Goal: Task Accomplishment & Management: Complete application form

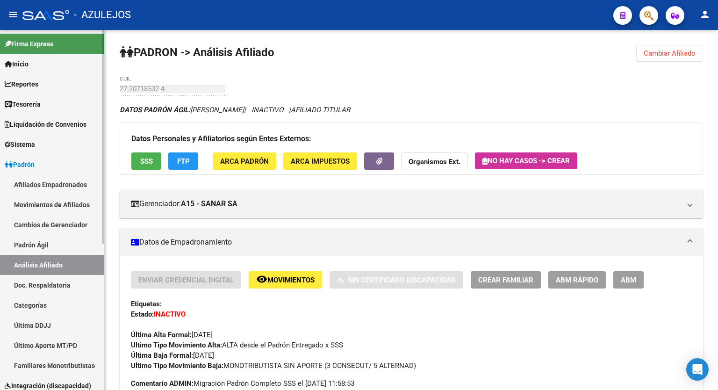
scroll to position [799, 0]
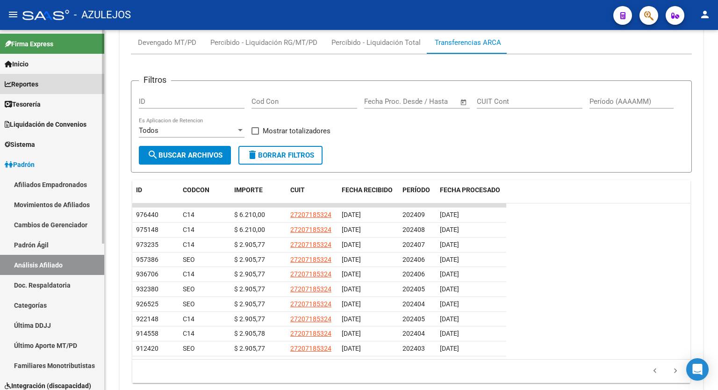
click at [33, 88] on span "Reportes" at bounding box center [22, 84] width 34 height 10
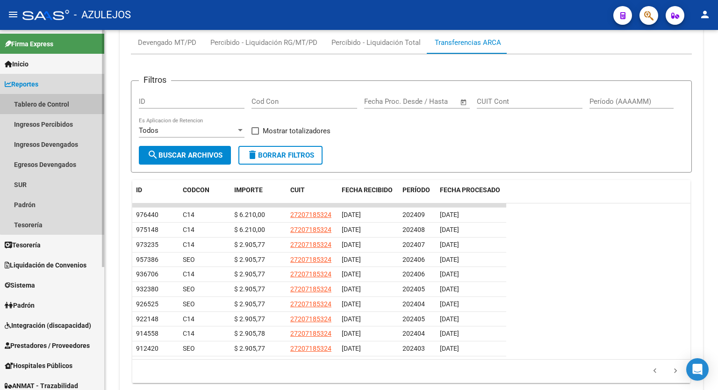
click at [58, 100] on link "Tablero de Control" at bounding box center [52, 104] width 104 height 20
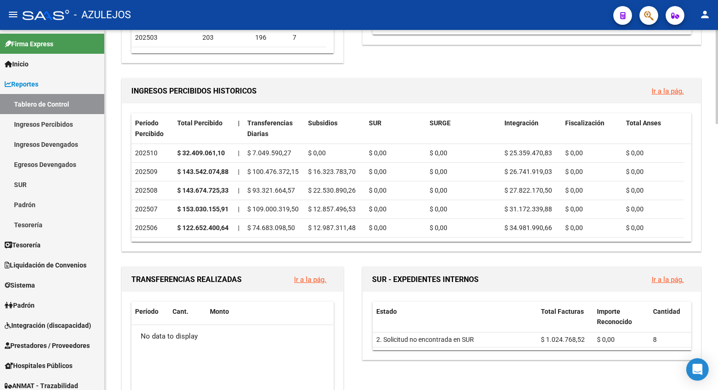
scroll to position [238, 0]
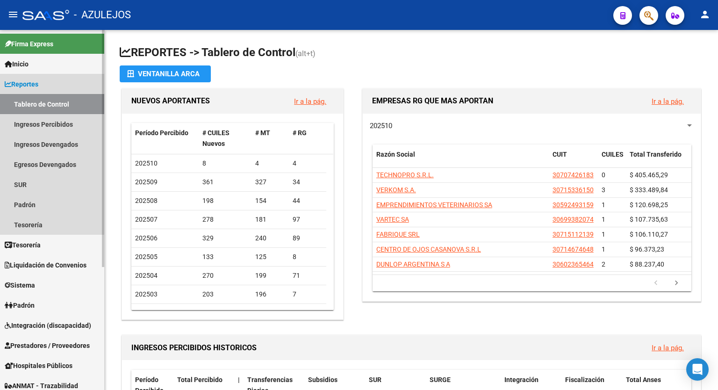
click at [38, 81] on span "Reportes" at bounding box center [22, 84] width 34 height 10
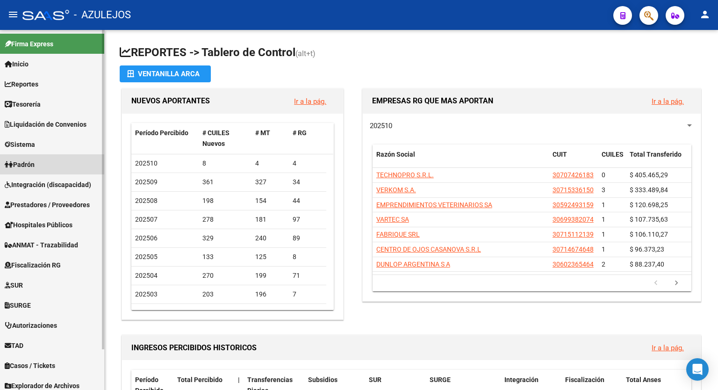
click at [34, 169] on span "Padrón" at bounding box center [20, 164] width 30 height 10
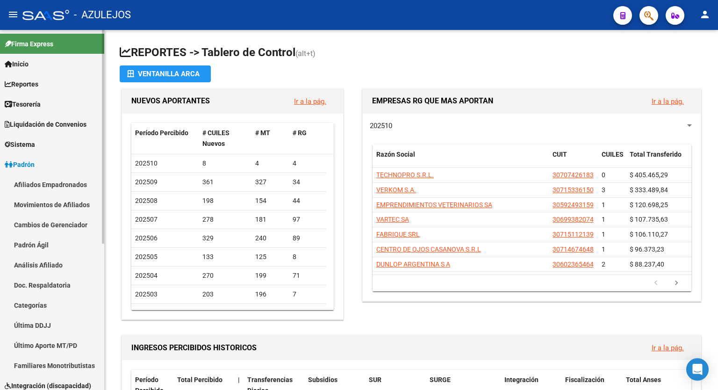
click at [42, 263] on link "Análisis Afiliado" at bounding box center [52, 265] width 104 height 20
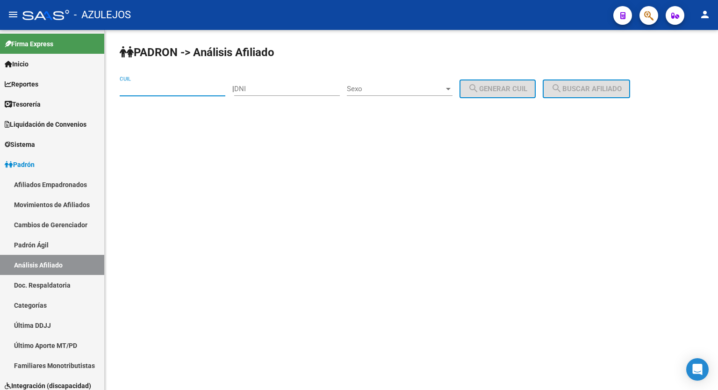
click at [197, 91] on input "CUIL" at bounding box center [173, 89] width 106 height 8
click at [196, 81] on div "CUIL" at bounding box center [173, 86] width 106 height 20
type input "20-94188595-1"
click at [593, 85] on span "search Buscar afiliado" at bounding box center [586, 89] width 71 height 8
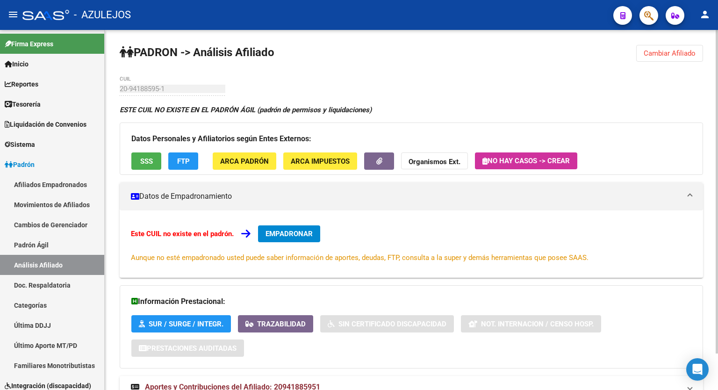
click at [455, 89] on div "PADRON -> Análisis Afiliado Cambiar Afiliado 20-94188595-1 CUIL ESTE CUIL NO EX…" at bounding box center [412, 230] width 614 height 401
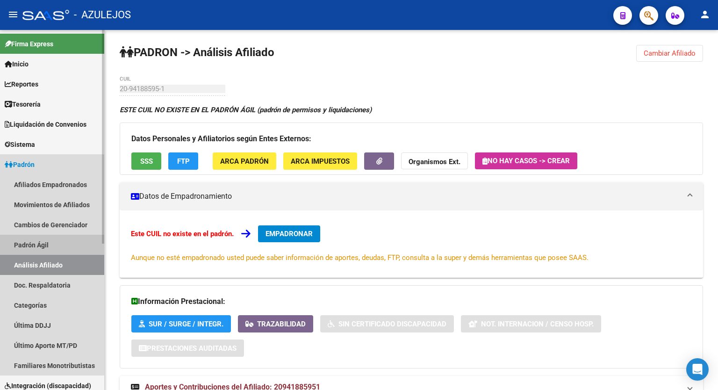
click at [37, 252] on link "Padrón Ágil" at bounding box center [52, 245] width 104 height 20
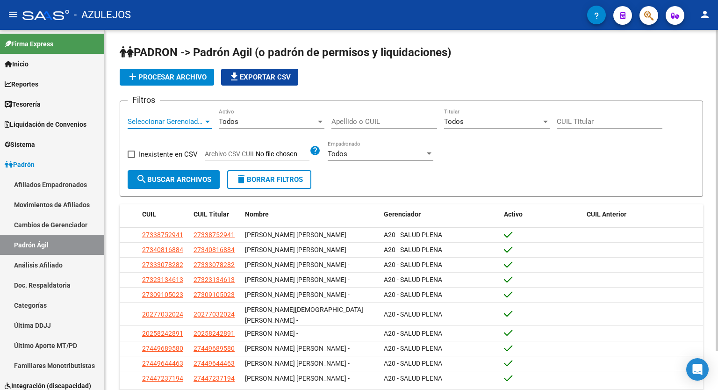
click at [206, 123] on div at bounding box center [207, 121] width 8 height 7
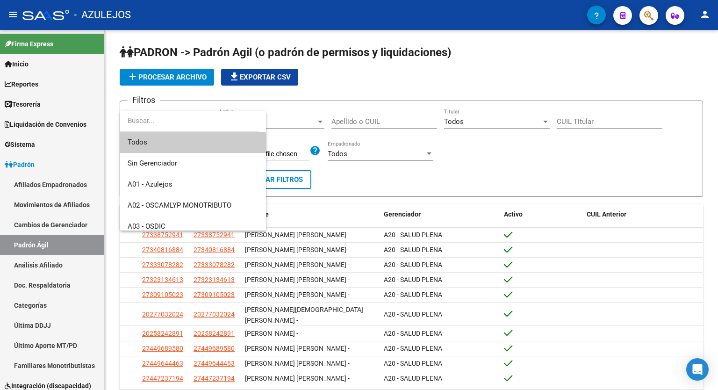
click at [501, 52] on div at bounding box center [359, 195] width 718 height 390
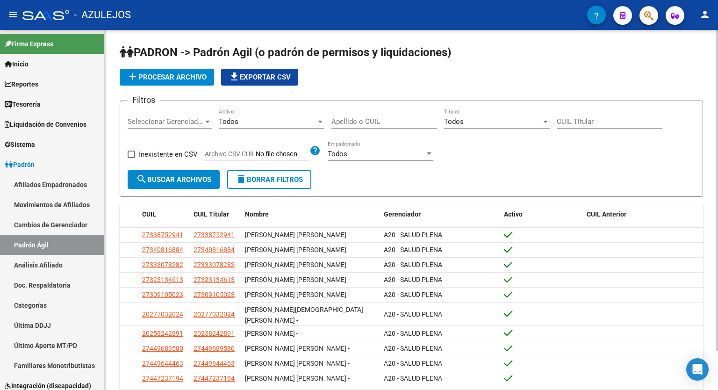
click at [178, 75] on span "add Procesar archivo" at bounding box center [166, 77] width 79 height 8
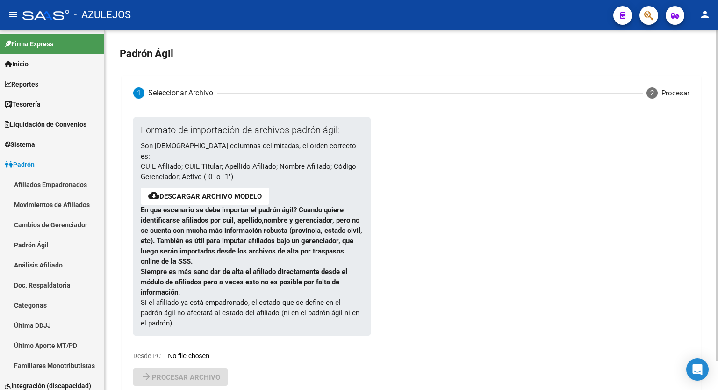
click at [195, 352] on input "Desde PC" at bounding box center [230, 356] width 124 height 9
type input "C:\fakepath\ALTAS MONO.csv"
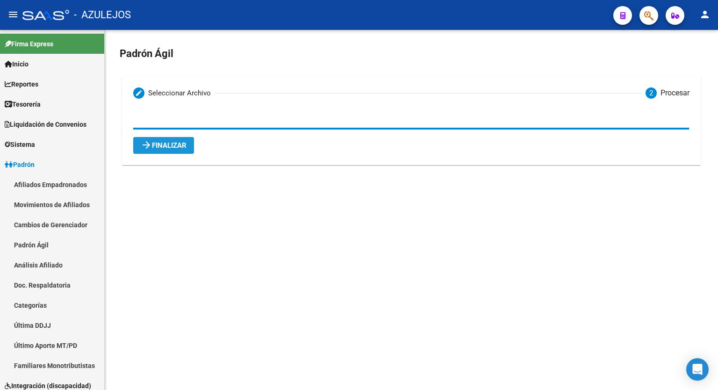
click at [163, 147] on span "arrow_forward Finalizar" at bounding box center [164, 145] width 46 height 8
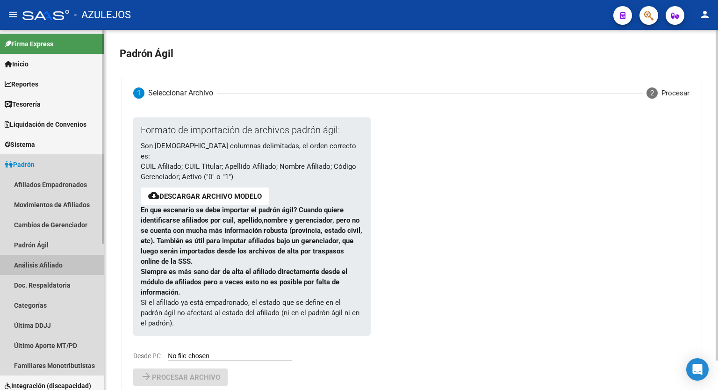
click at [41, 265] on link "Análisis Afiliado" at bounding box center [52, 265] width 104 height 20
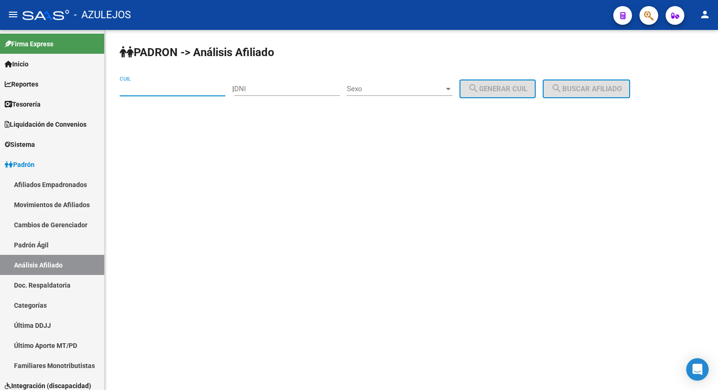
click at [166, 90] on input "CUIL" at bounding box center [173, 89] width 106 height 8
type input "20-94188595-1"
click at [594, 86] on span "search Buscar afiliado" at bounding box center [586, 89] width 71 height 8
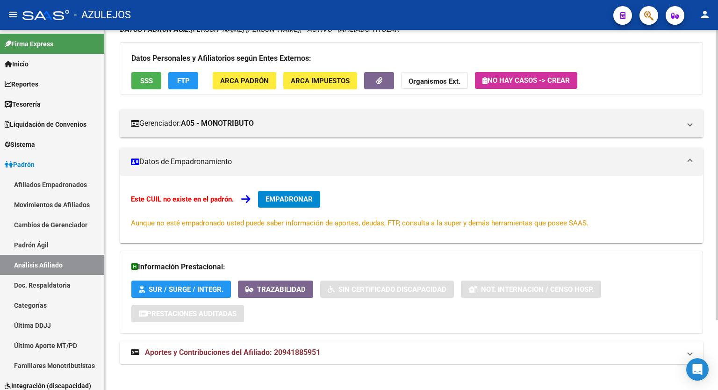
scroll to position [87, 0]
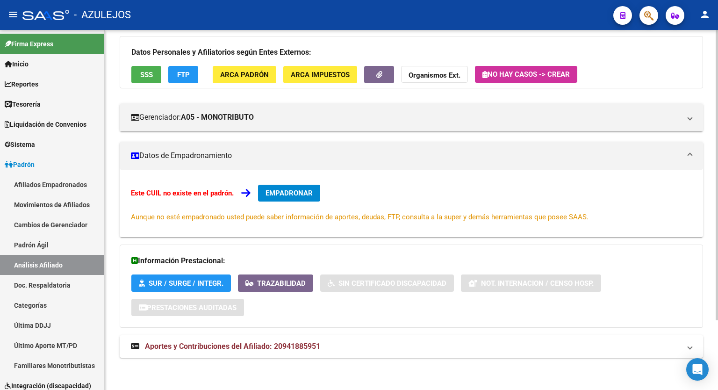
click at [715, 227] on div "[PERSON_NAME] -> Análisis Afiliado Cambiar Afiliado 20-94188595-1 CUIL DATOS [P…" at bounding box center [413, 166] width 616 height 447
click at [285, 343] on span "Aportes y Contribuciones del Afiliado: 20941885951" at bounding box center [232, 346] width 175 height 9
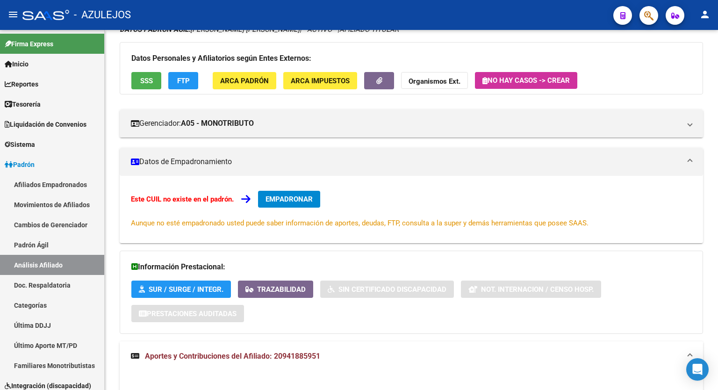
scroll to position [48, 0]
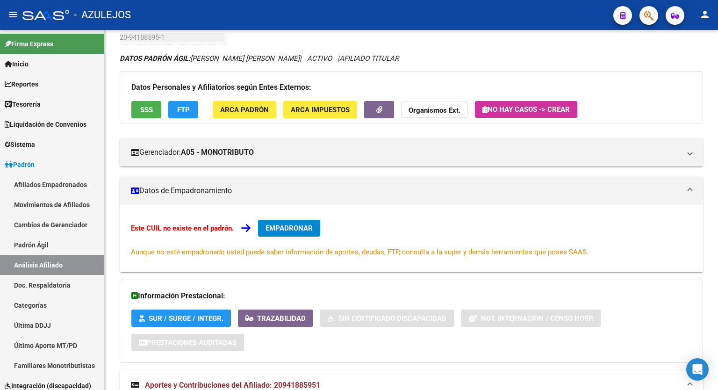
click at [717, 197] on div at bounding box center [717, 133] width 2 height 160
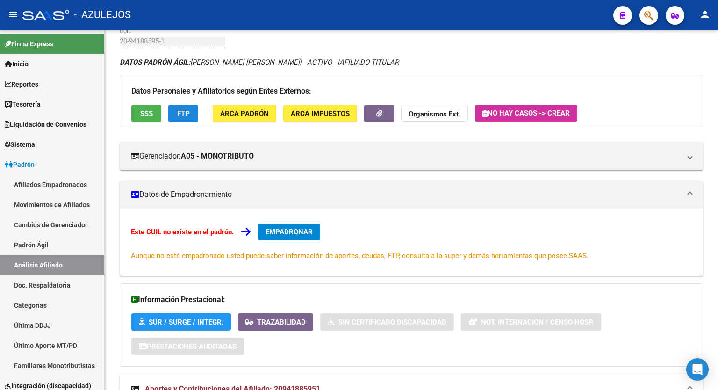
click at [183, 115] on span "FTP" at bounding box center [183, 113] width 13 height 8
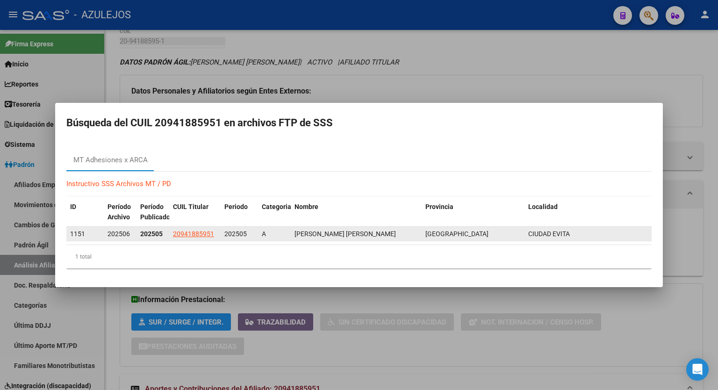
click at [266, 236] on div "A" at bounding box center [274, 234] width 25 height 11
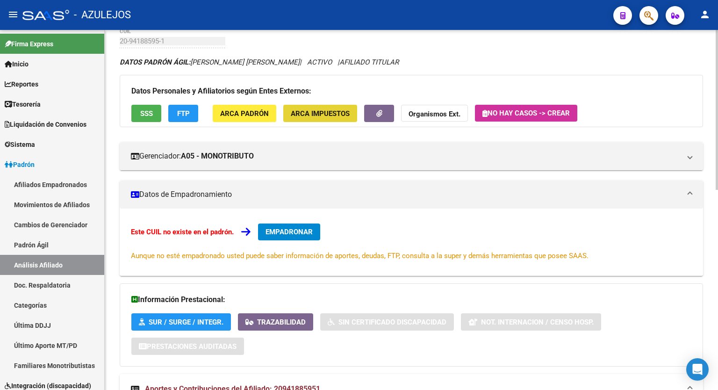
click at [314, 116] on span "ARCA Impuestos" at bounding box center [320, 113] width 59 height 8
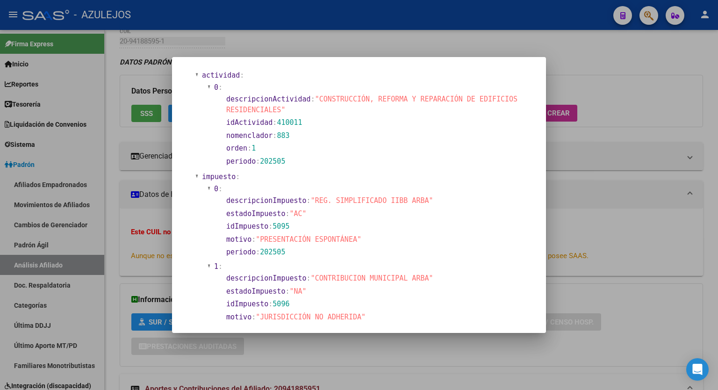
scroll to position [593, 0]
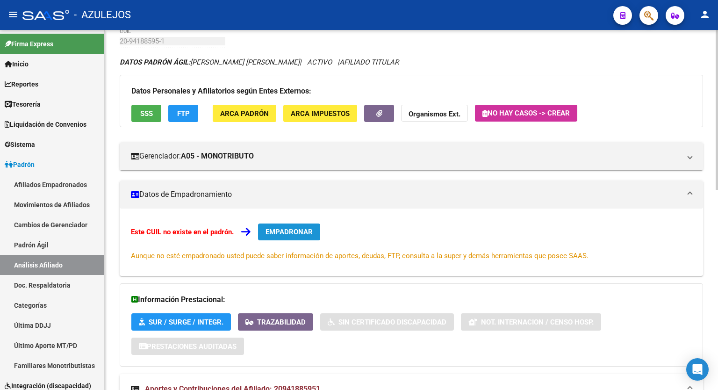
click at [298, 229] on span "EMPADRONAR" at bounding box center [289, 232] width 47 height 8
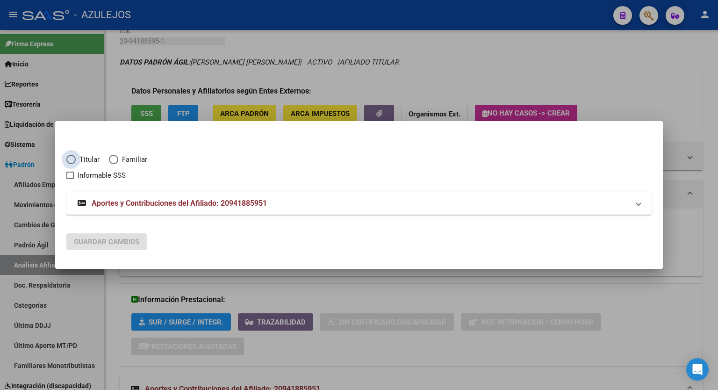
click at [72, 161] on span "Elija una opción" at bounding box center [70, 159] width 9 height 9
click at [72, 161] on input "Titular" at bounding box center [70, 159] width 9 height 9
radio input "true"
checkbox input "true"
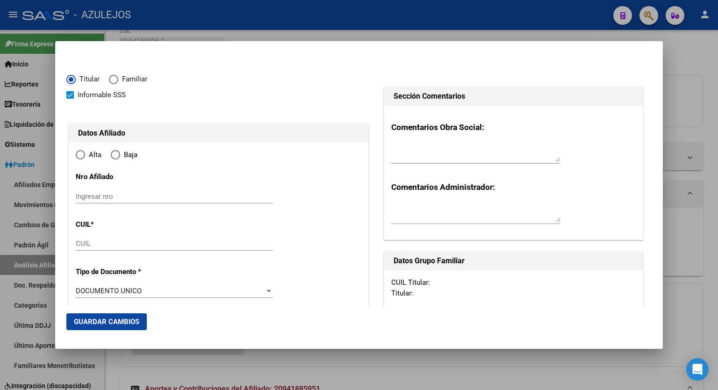
type input "20-94188595-1"
radio input "true"
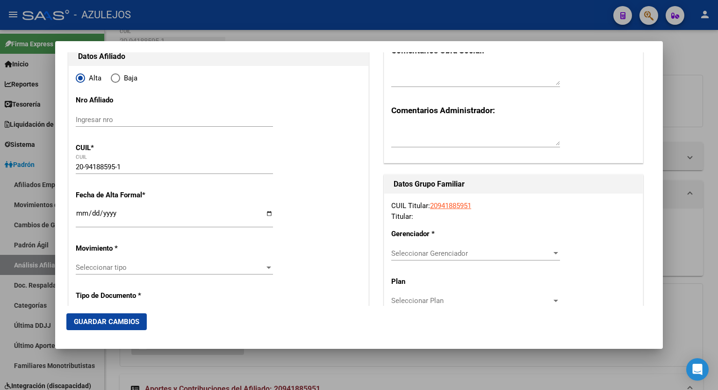
scroll to position [86, 0]
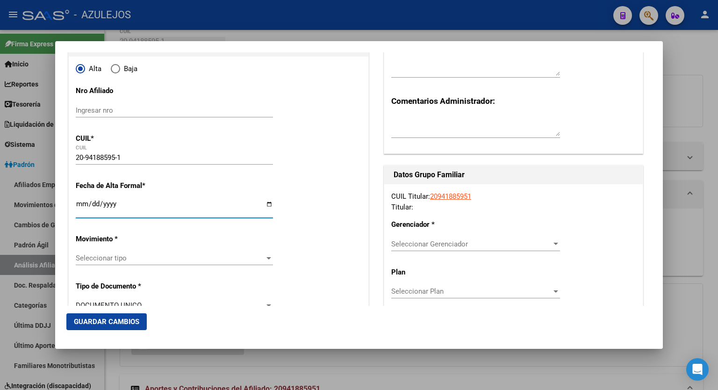
click at [267, 204] on input "Ingresar fecha" at bounding box center [174, 207] width 197 height 15
type input "[DATE]"
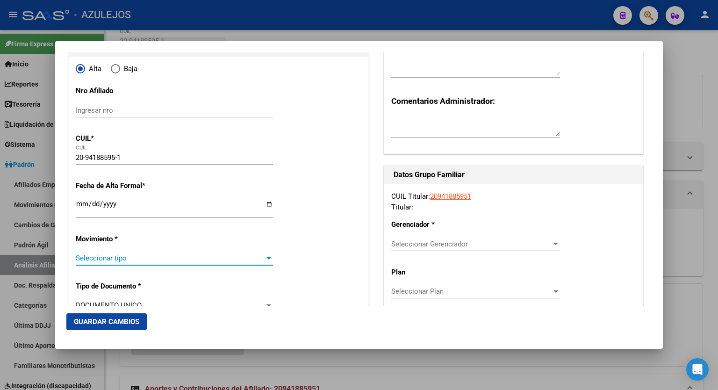
click at [267, 259] on div at bounding box center [269, 258] width 5 height 2
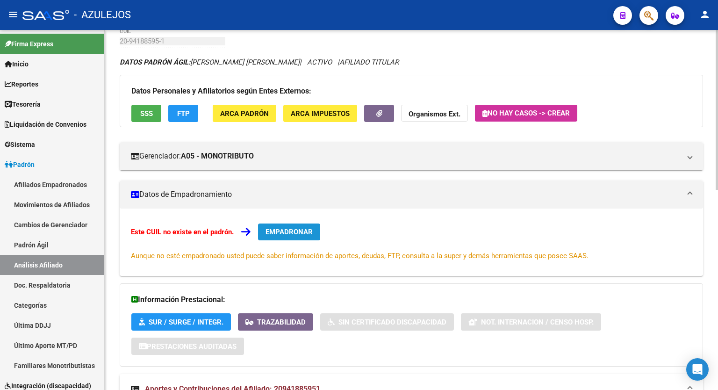
click at [289, 231] on span "EMPADRONAR" at bounding box center [289, 232] width 47 height 8
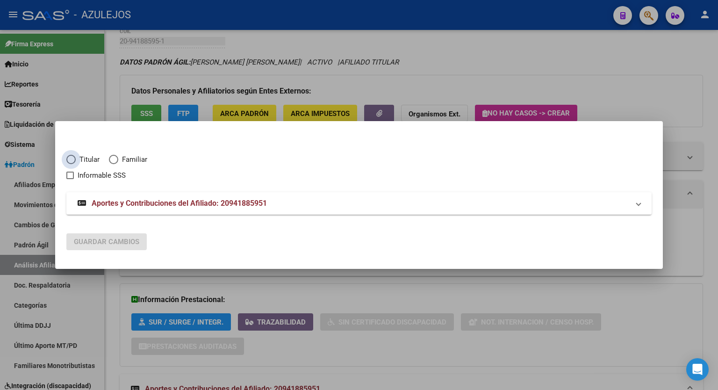
click at [71, 159] on span "Elija una opción" at bounding box center [71, 159] width 0 height 0
click at [71, 159] on input "Titular" at bounding box center [70, 159] width 9 height 9
radio input "true"
checkbox input "true"
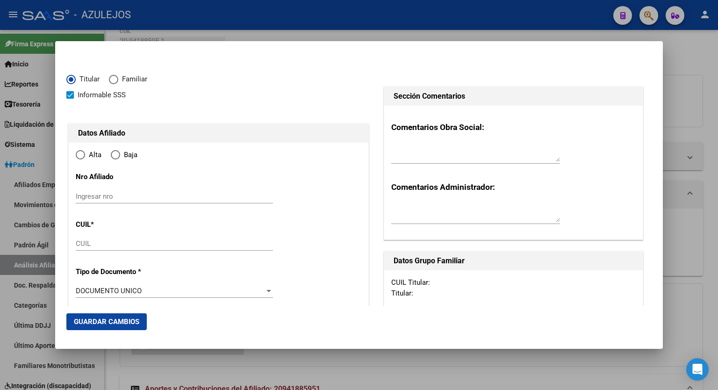
type input "20-94188595-1"
radio input "true"
click at [265, 289] on input "Ingresar fecha" at bounding box center [174, 293] width 197 height 15
type input "[DATE]"
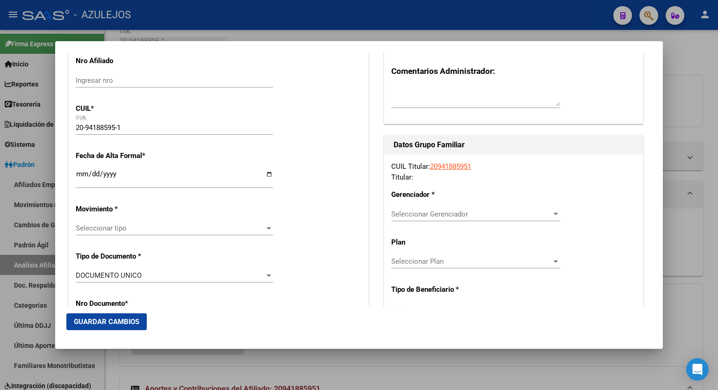
scroll to position [123, 0]
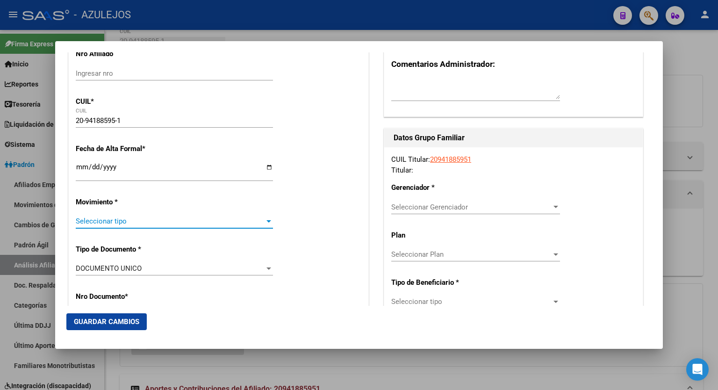
click at [265, 217] on div at bounding box center [269, 220] width 8 height 7
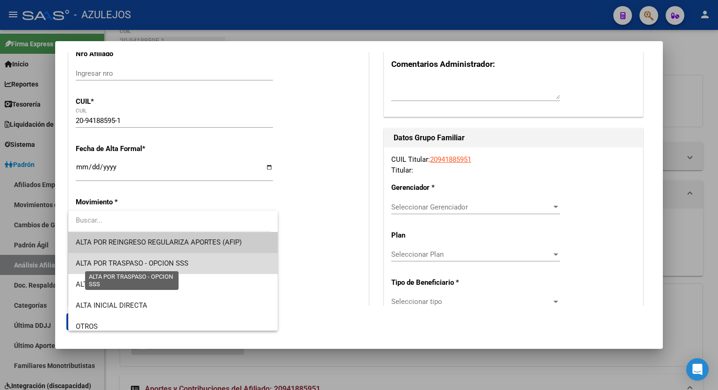
click at [181, 267] on span "ALTA POR TRASPASO - OPCION SSS" at bounding box center [132, 263] width 113 height 8
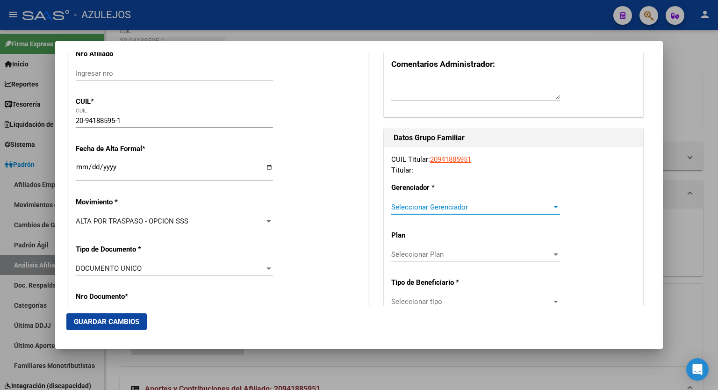
click at [553, 203] on div at bounding box center [556, 206] width 8 height 7
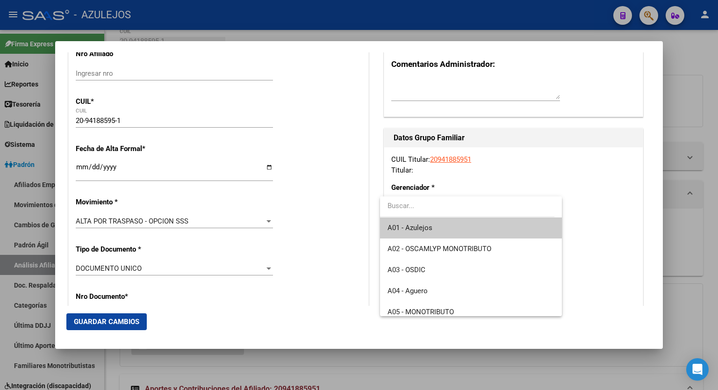
scroll to position [10, 0]
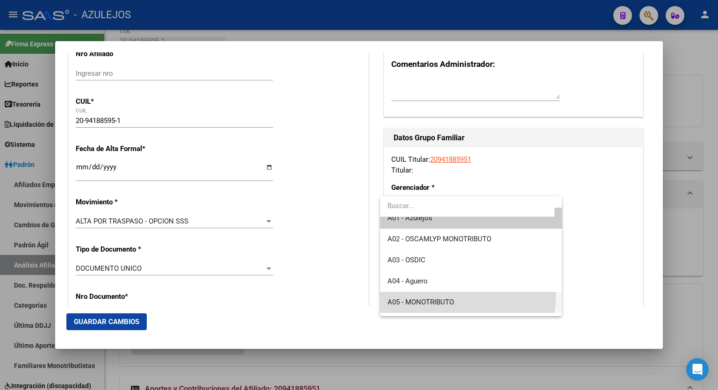
click at [458, 297] on span "A05 - MONOTRIBUTO" at bounding box center [471, 302] width 167 height 21
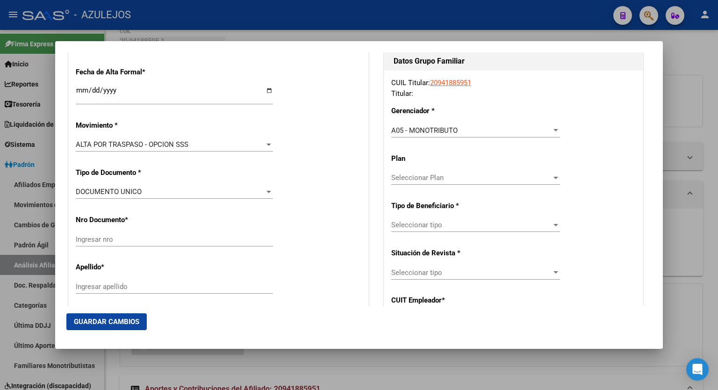
scroll to position [241, 0]
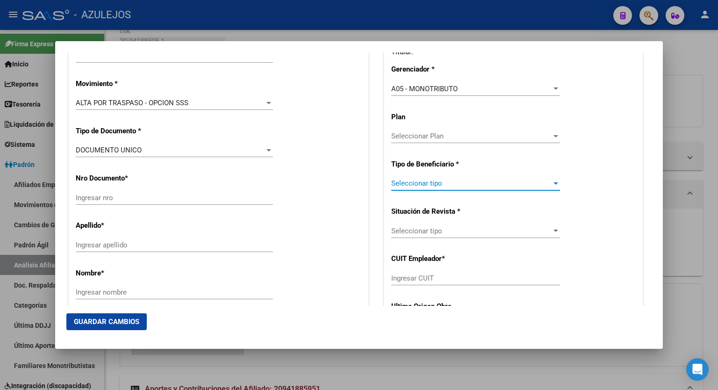
click at [552, 180] on div at bounding box center [556, 183] width 8 height 7
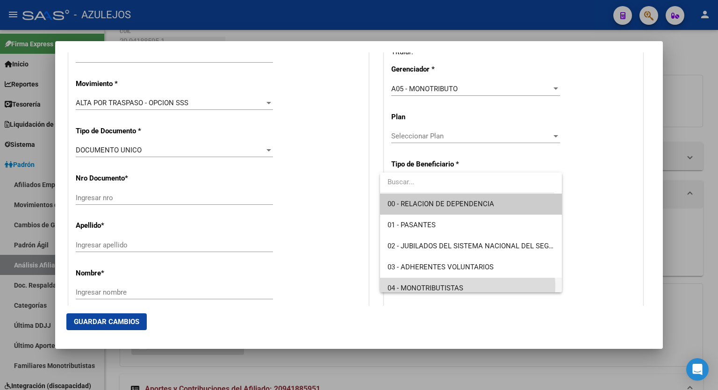
click at [464, 286] on span "04 - MONOTRIBUTISTAS" at bounding box center [471, 288] width 167 height 21
type input "20-94188595-1"
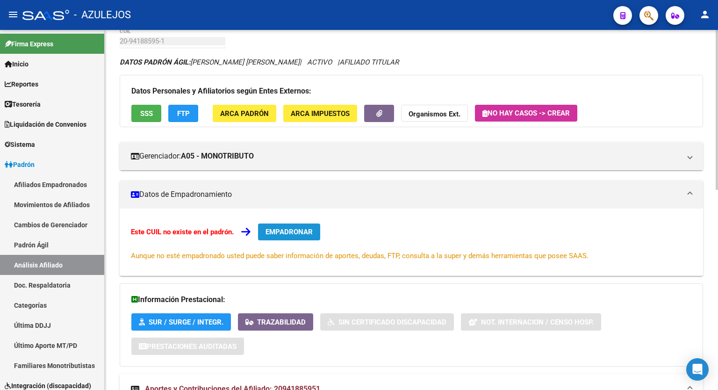
click at [303, 231] on span "EMPADRONAR" at bounding box center [289, 232] width 47 height 8
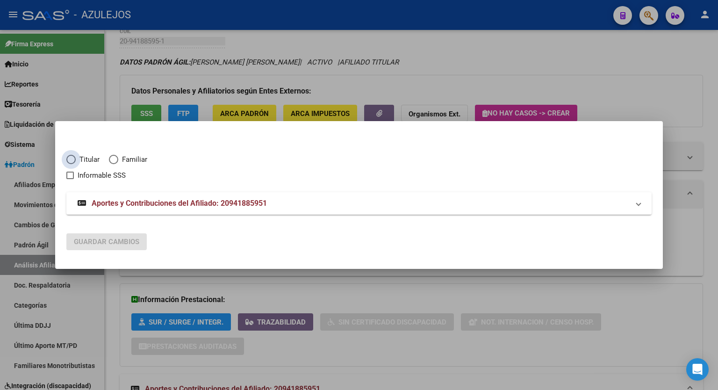
click at [68, 161] on span "Elija una opción" at bounding box center [70, 159] width 9 height 9
click at [68, 161] on input "Titular" at bounding box center [70, 159] width 9 height 9
radio input "true"
checkbox input "true"
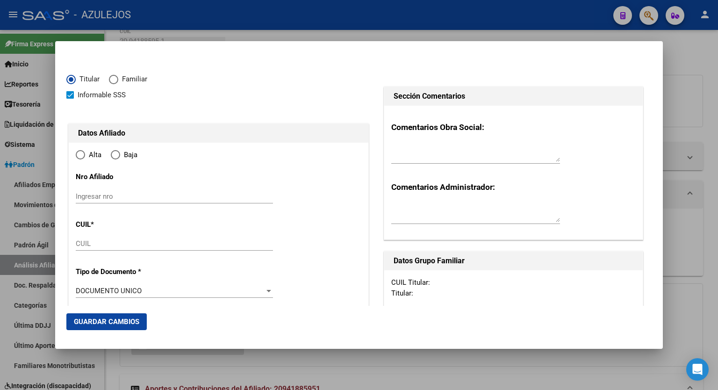
type input "20-94188595-1"
radio input "true"
